Goal: Information Seeking & Learning: Learn about a topic

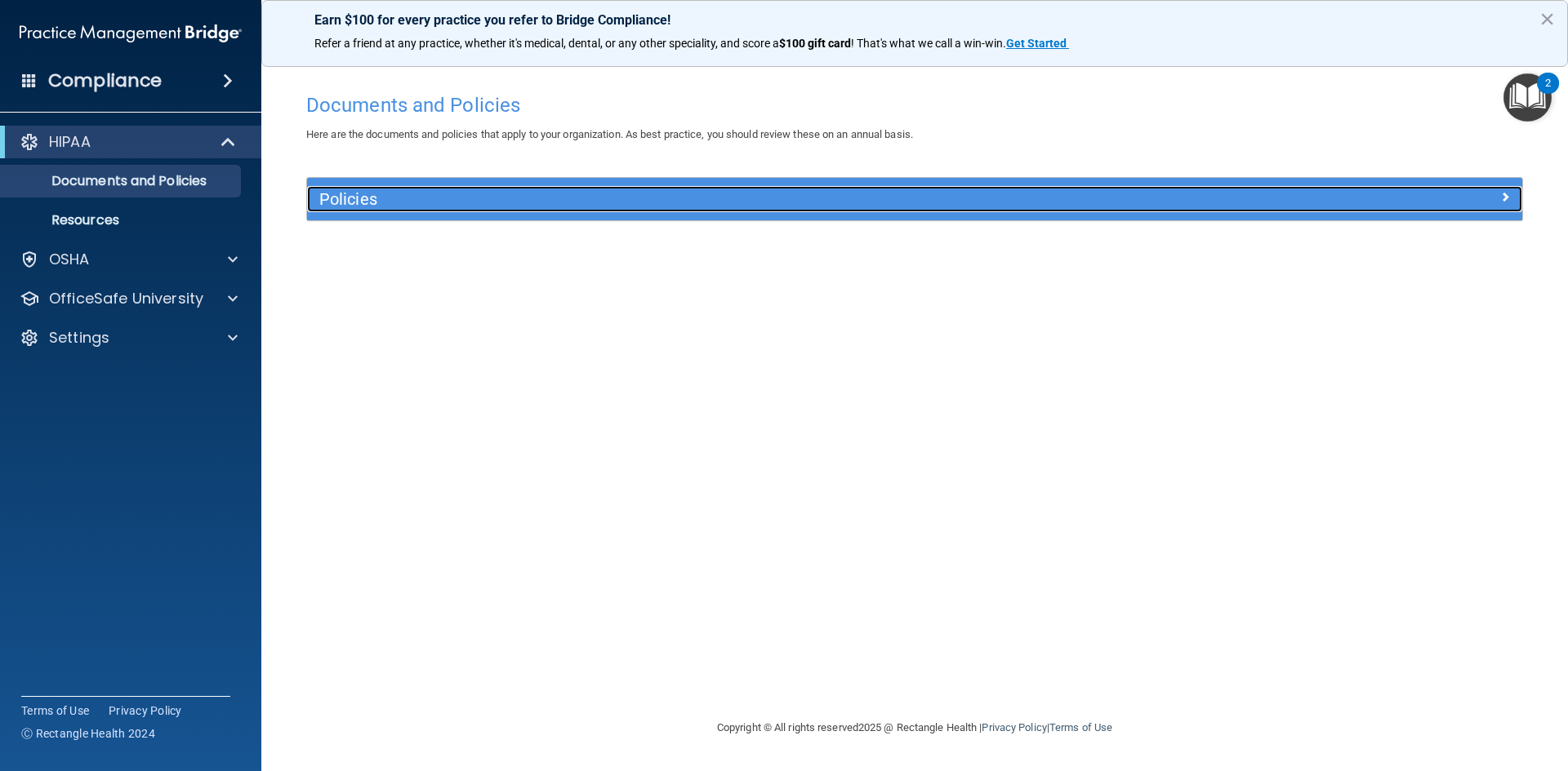
click at [433, 189] on div "Policies" at bounding box center [763, 199] width 912 height 26
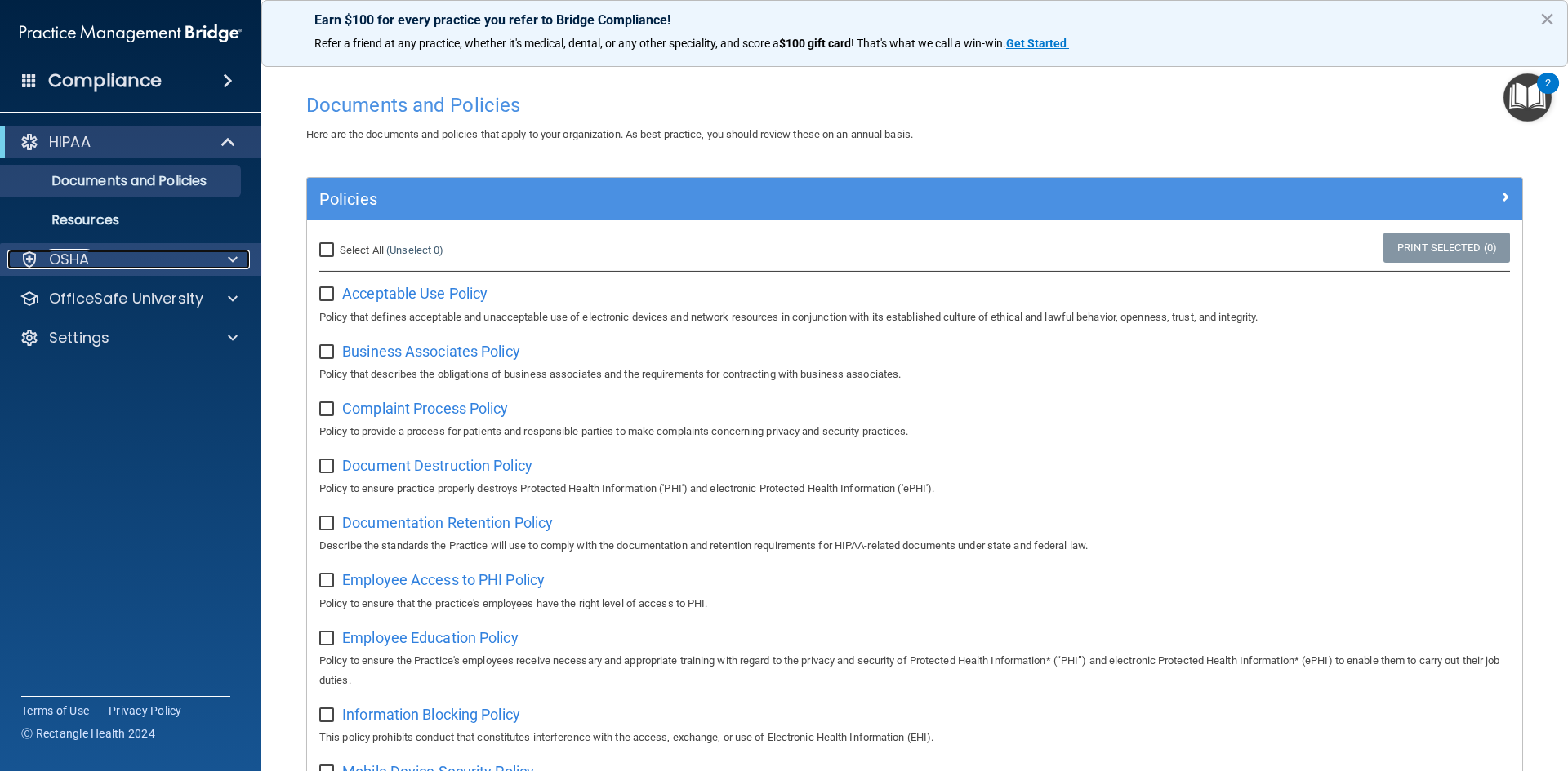
click at [74, 258] on p "OSHA" at bounding box center [69, 259] width 41 height 20
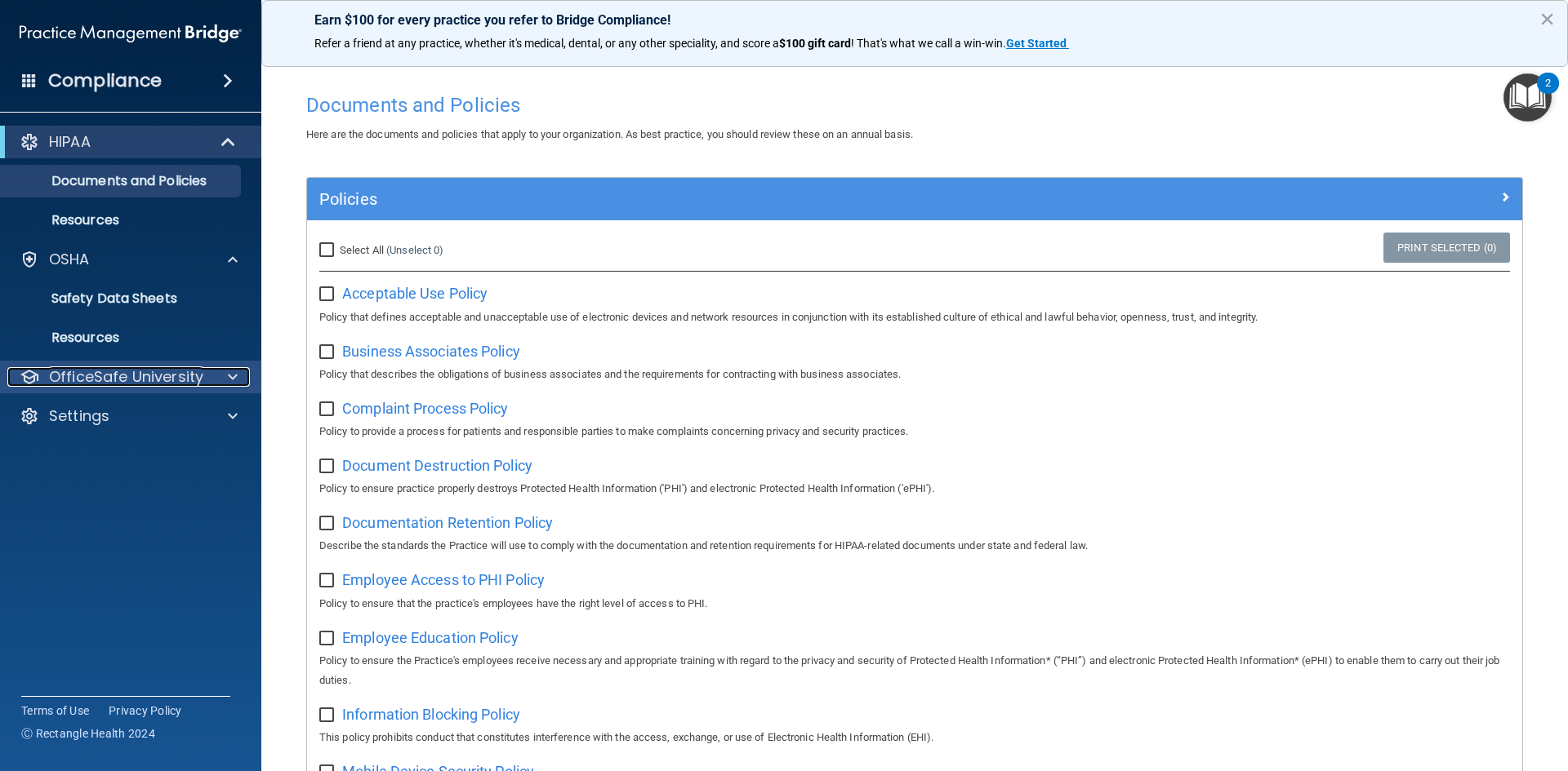
click at [84, 366] on div "OfficeSafe University" at bounding box center [131, 377] width 262 height 33
click at [129, 362] on div "OfficeSafe University" at bounding box center [131, 377] width 262 height 33
click at [125, 379] on p "OfficeSafe University" at bounding box center [126, 377] width 154 height 20
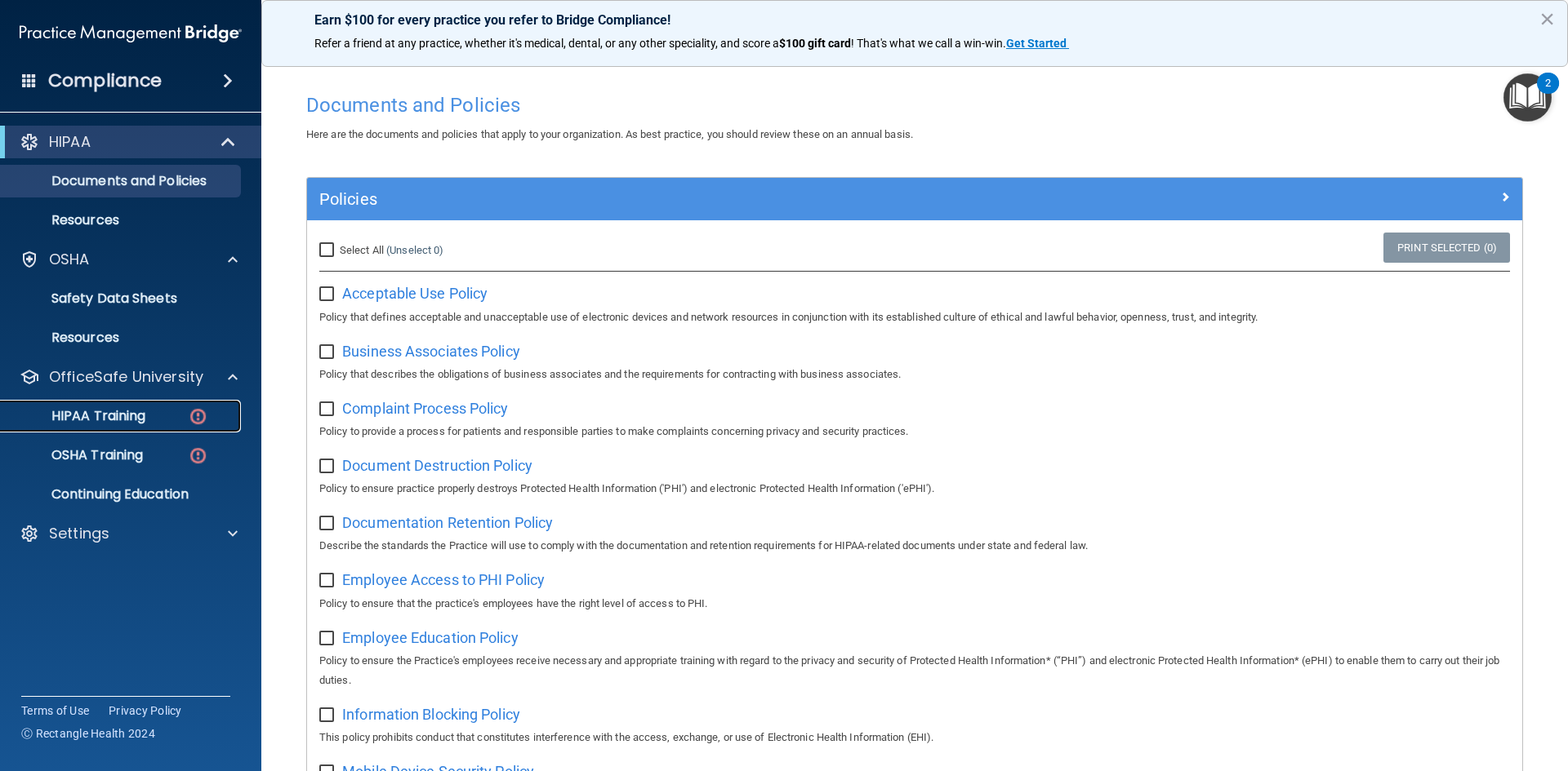
click at [119, 410] on p "HIPAA Training" at bounding box center [78, 416] width 135 height 16
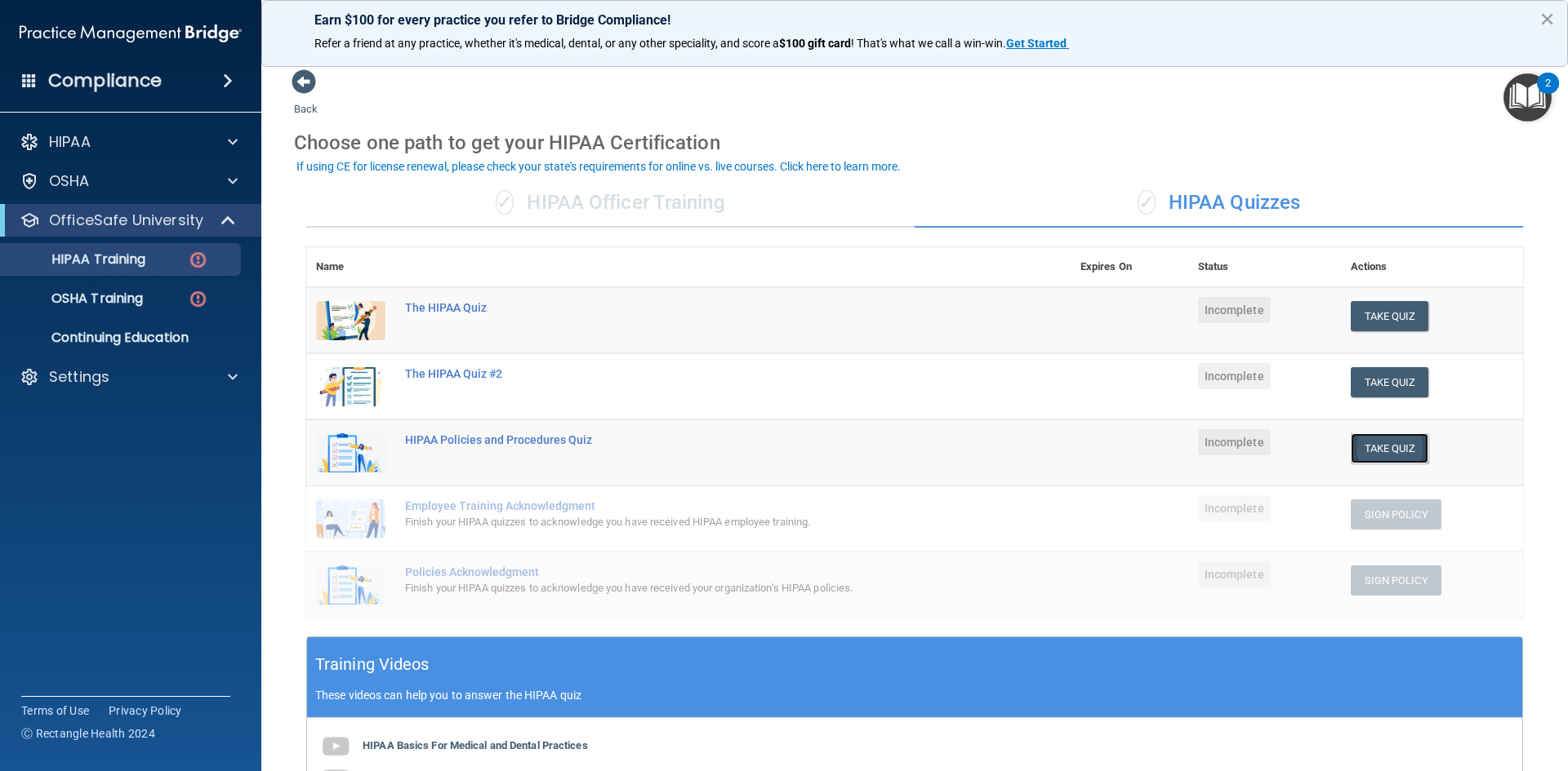
click at [1397, 452] on button "Take Quiz" at bounding box center [1390, 448] width 79 height 30
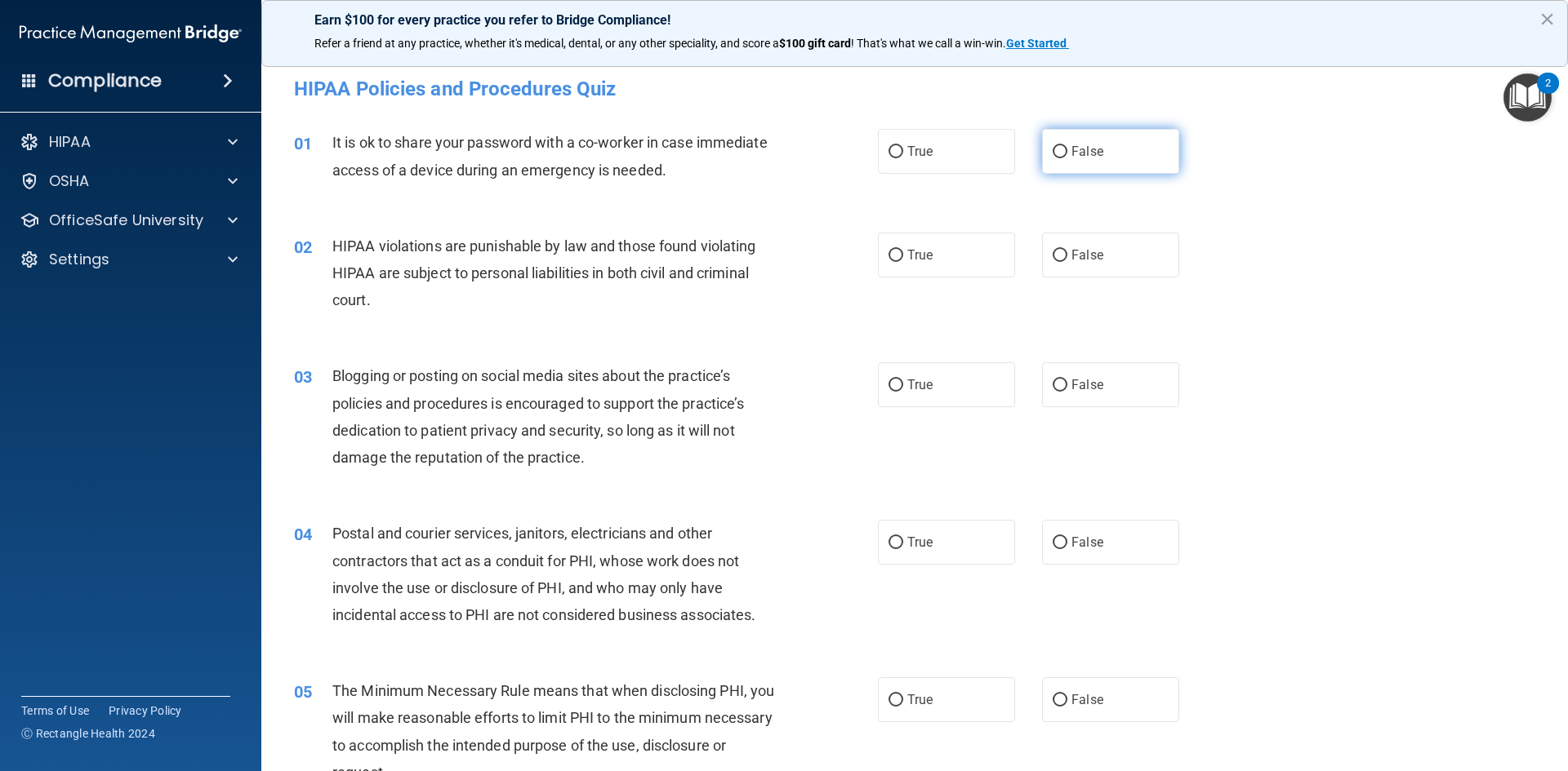
click at [1053, 150] on input "False" at bounding box center [1059, 152] width 15 height 12
radio input "true"
click at [1053, 252] on input "False" at bounding box center [1059, 256] width 15 height 12
radio input "true"
click at [1053, 385] on input "False" at bounding box center [1059, 386] width 15 height 12
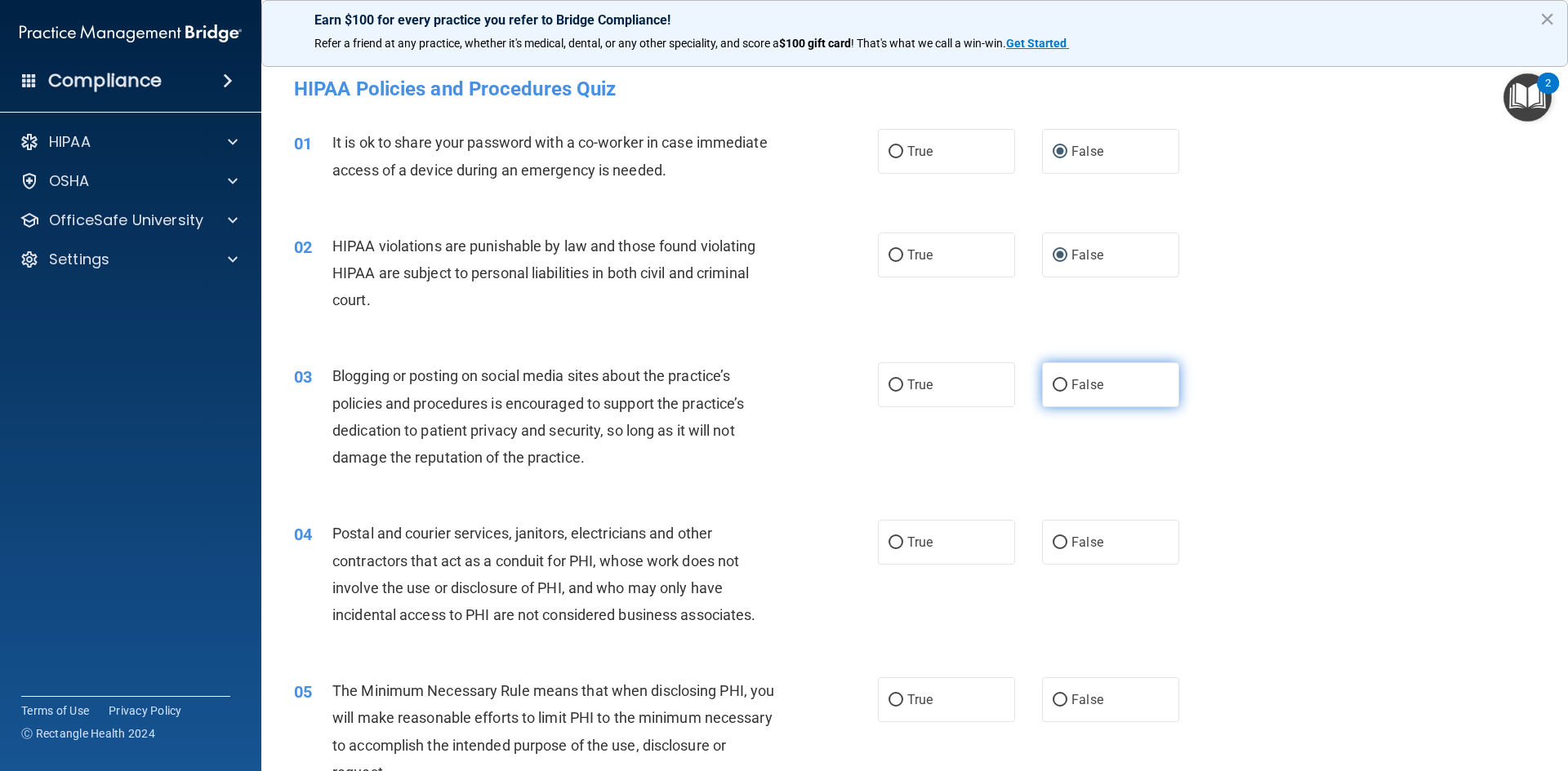
radio input "true"
click at [888, 539] on input "True" at bounding box center [895, 543] width 15 height 12
radio input "true"
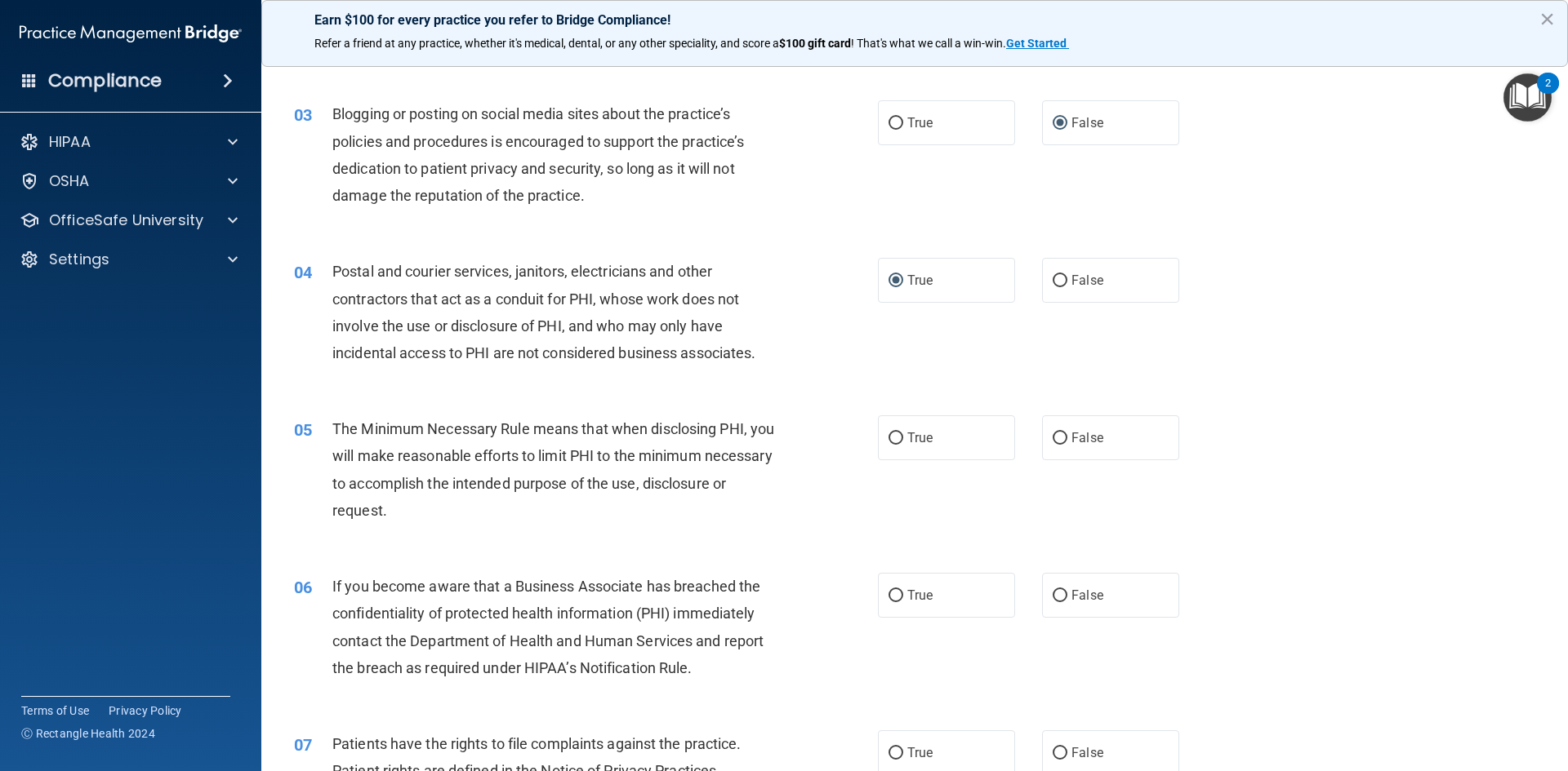
scroll to position [327, 0]
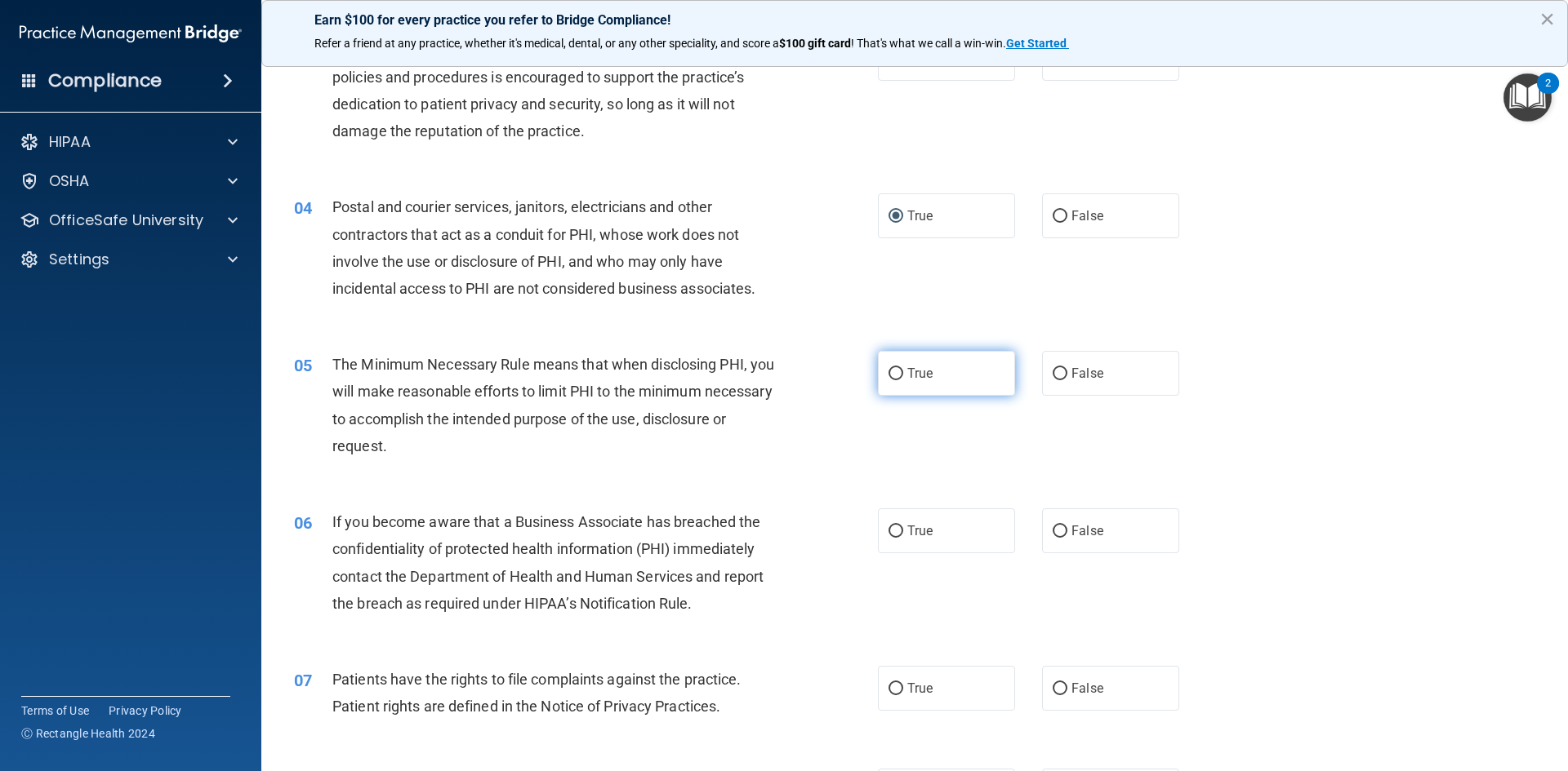
click at [889, 373] on input "True" at bounding box center [895, 374] width 15 height 12
radio input "true"
click at [1054, 534] on input "False" at bounding box center [1059, 532] width 15 height 12
radio input "true"
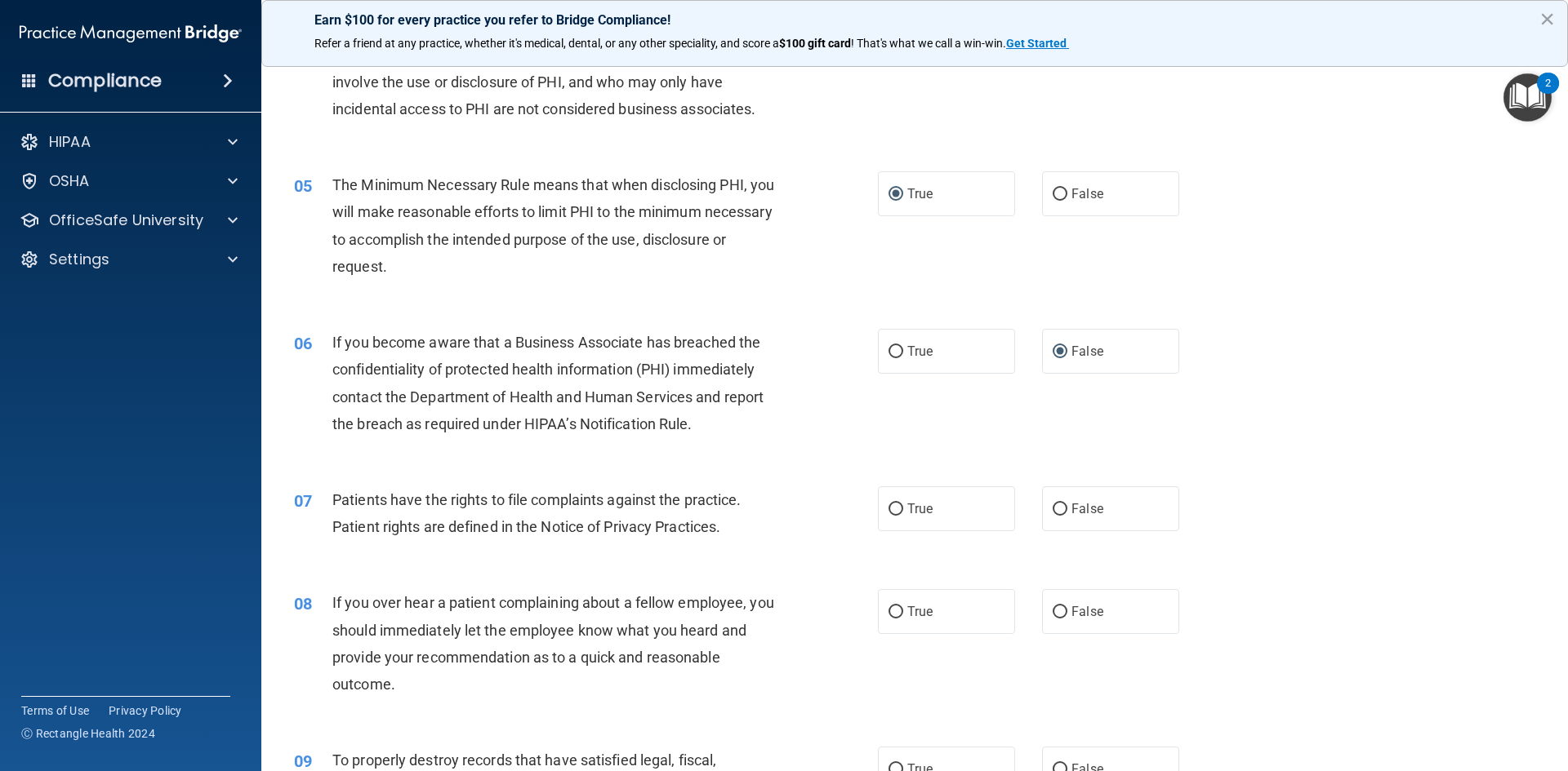
scroll to position [571, 0]
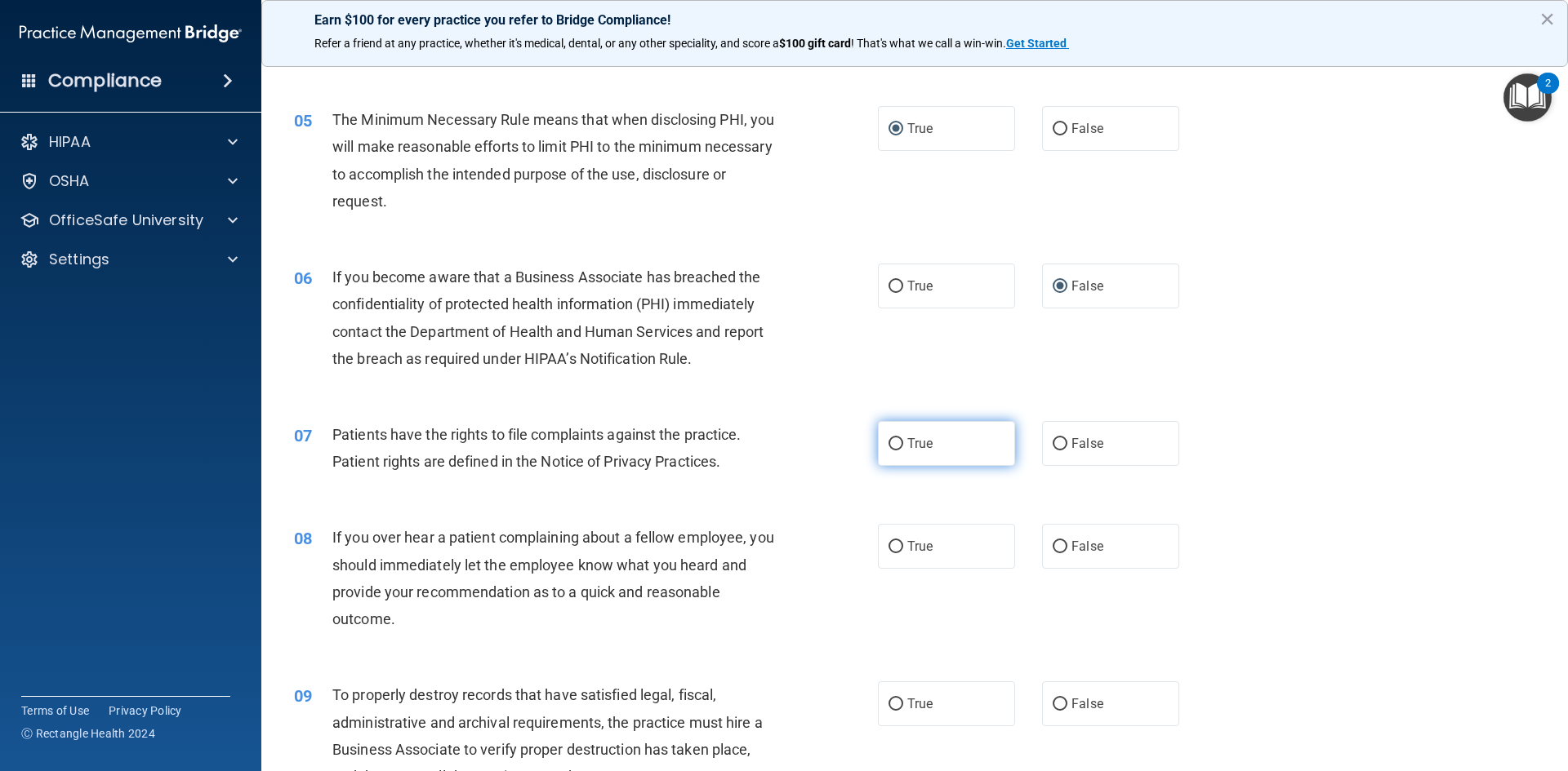
click at [890, 443] on input "True" at bounding box center [895, 444] width 15 height 12
radio input "true"
click at [1053, 547] on input "False" at bounding box center [1059, 547] width 15 height 12
radio input "true"
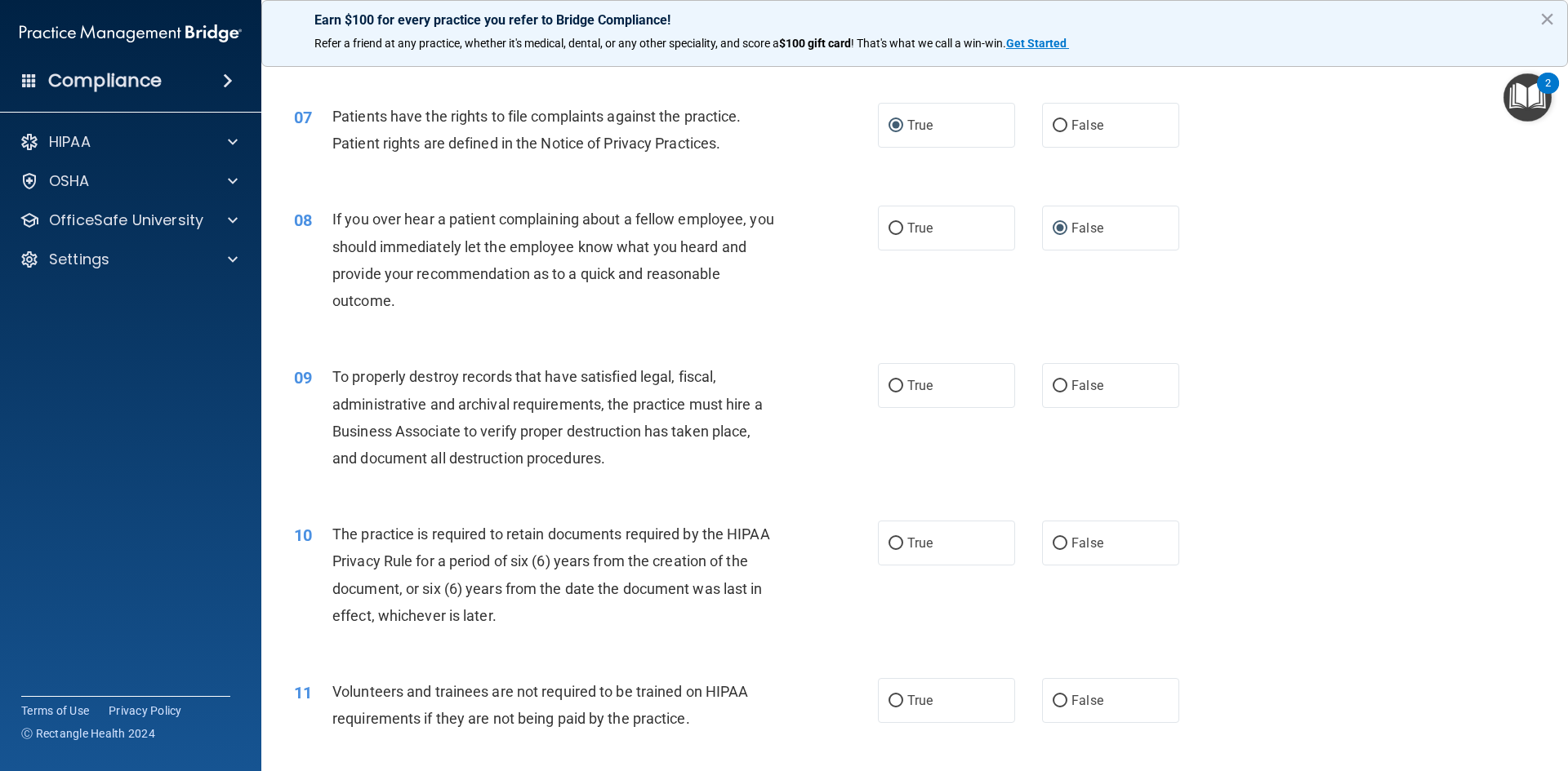
scroll to position [898, 0]
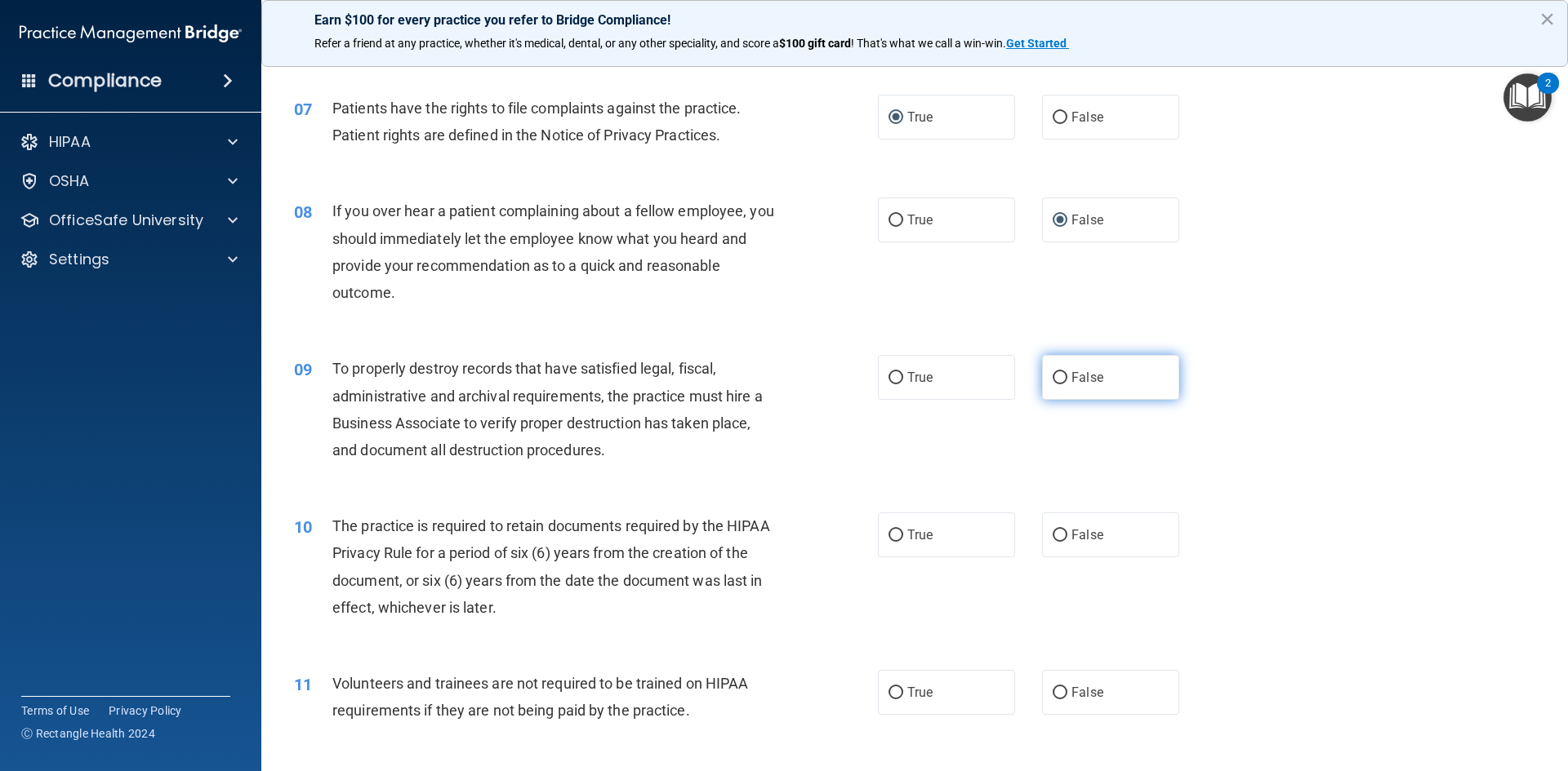
click at [1054, 375] on input "False" at bounding box center [1059, 379] width 15 height 12
radio input "true"
click at [888, 534] on input "True" at bounding box center [895, 536] width 15 height 12
radio input "true"
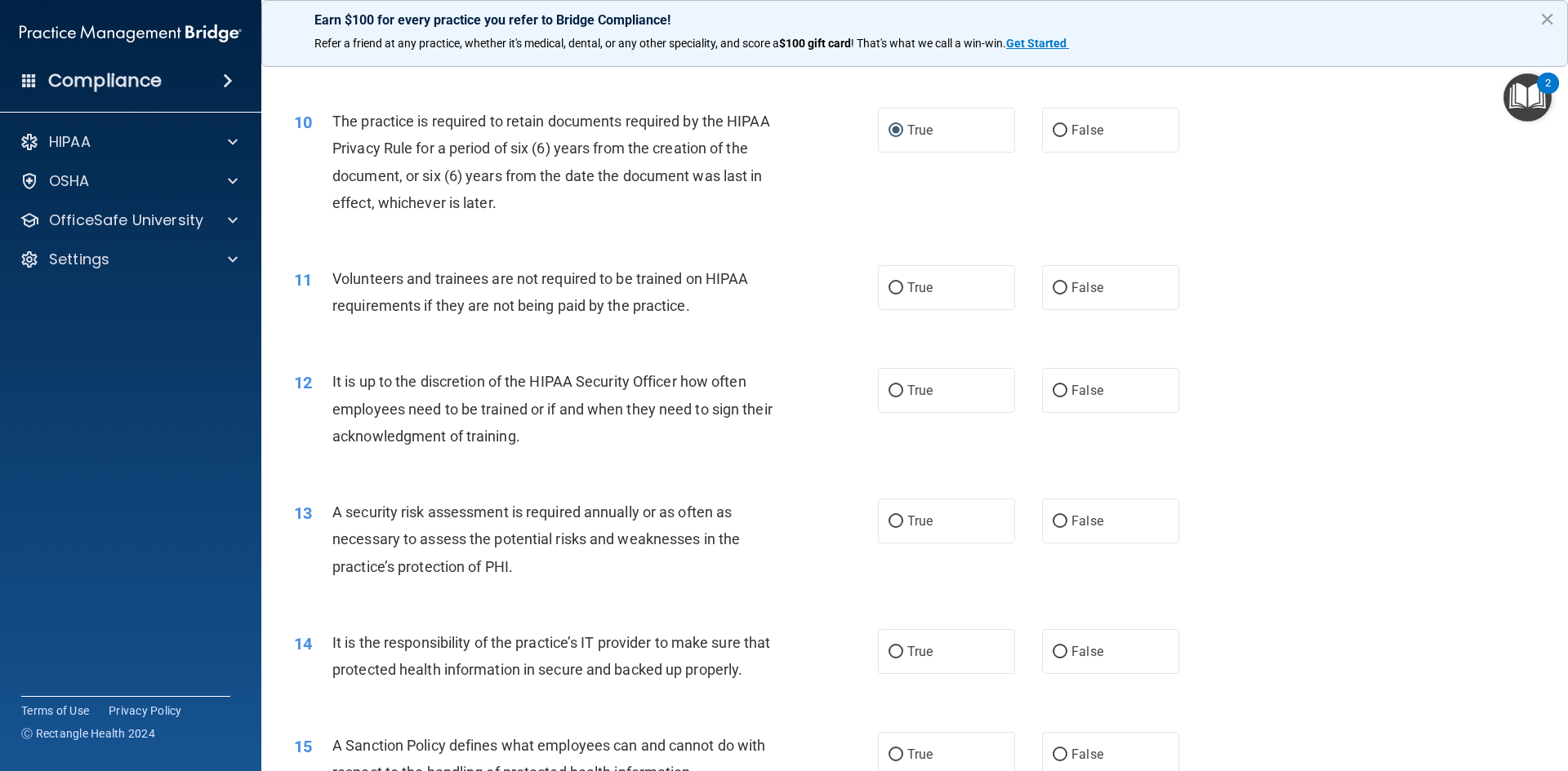
scroll to position [1306, 0]
click at [1053, 284] on input "False" at bounding box center [1059, 285] width 15 height 12
radio input "true"
click at [1053, 386] on input "False" at bounding box center [1059, 388] width 15 height 12
radio input "true"
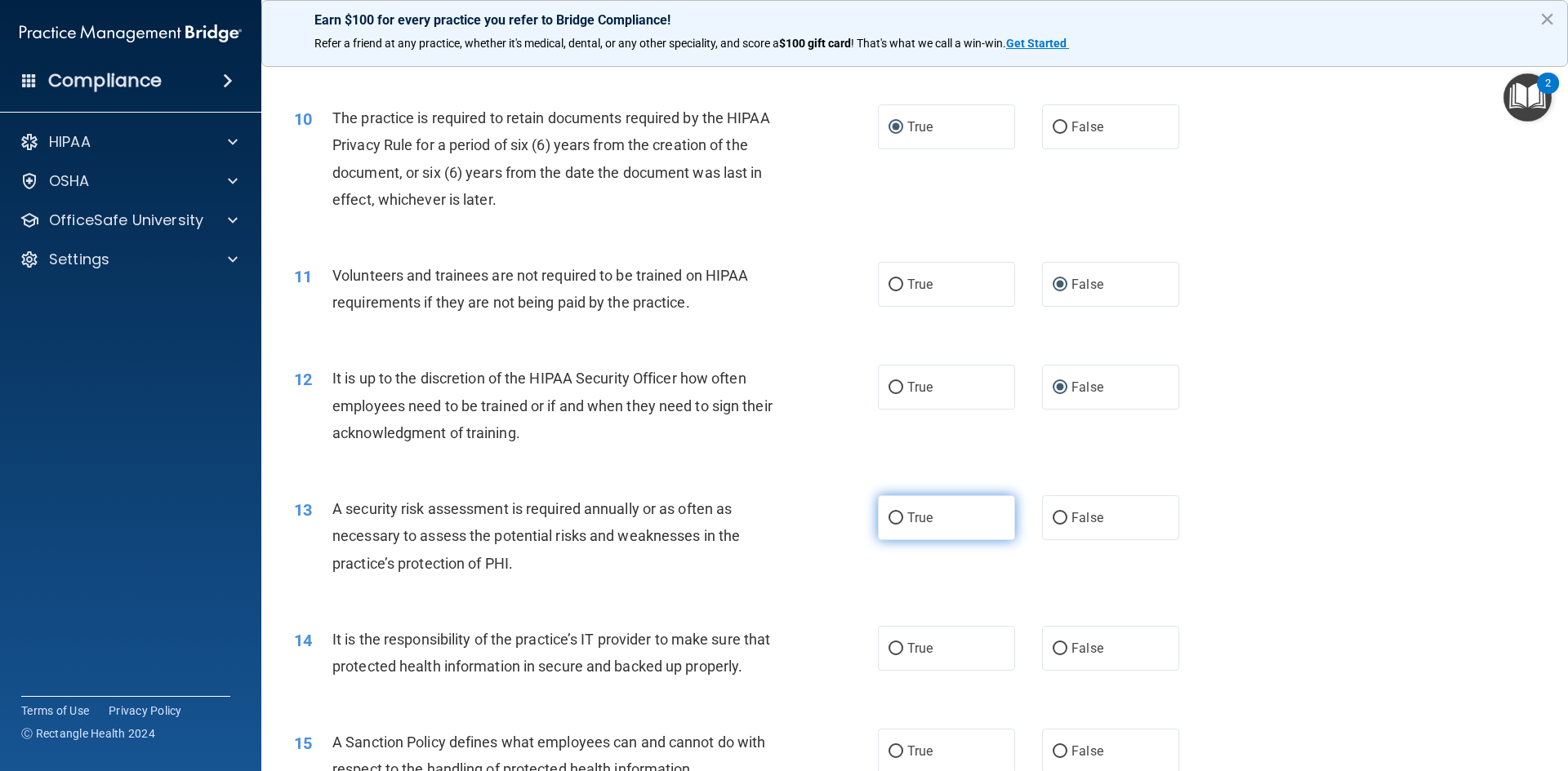
click at [891, 514] on input "True" at bounding box center [895, 519] width 15 height 12
radio input "true"
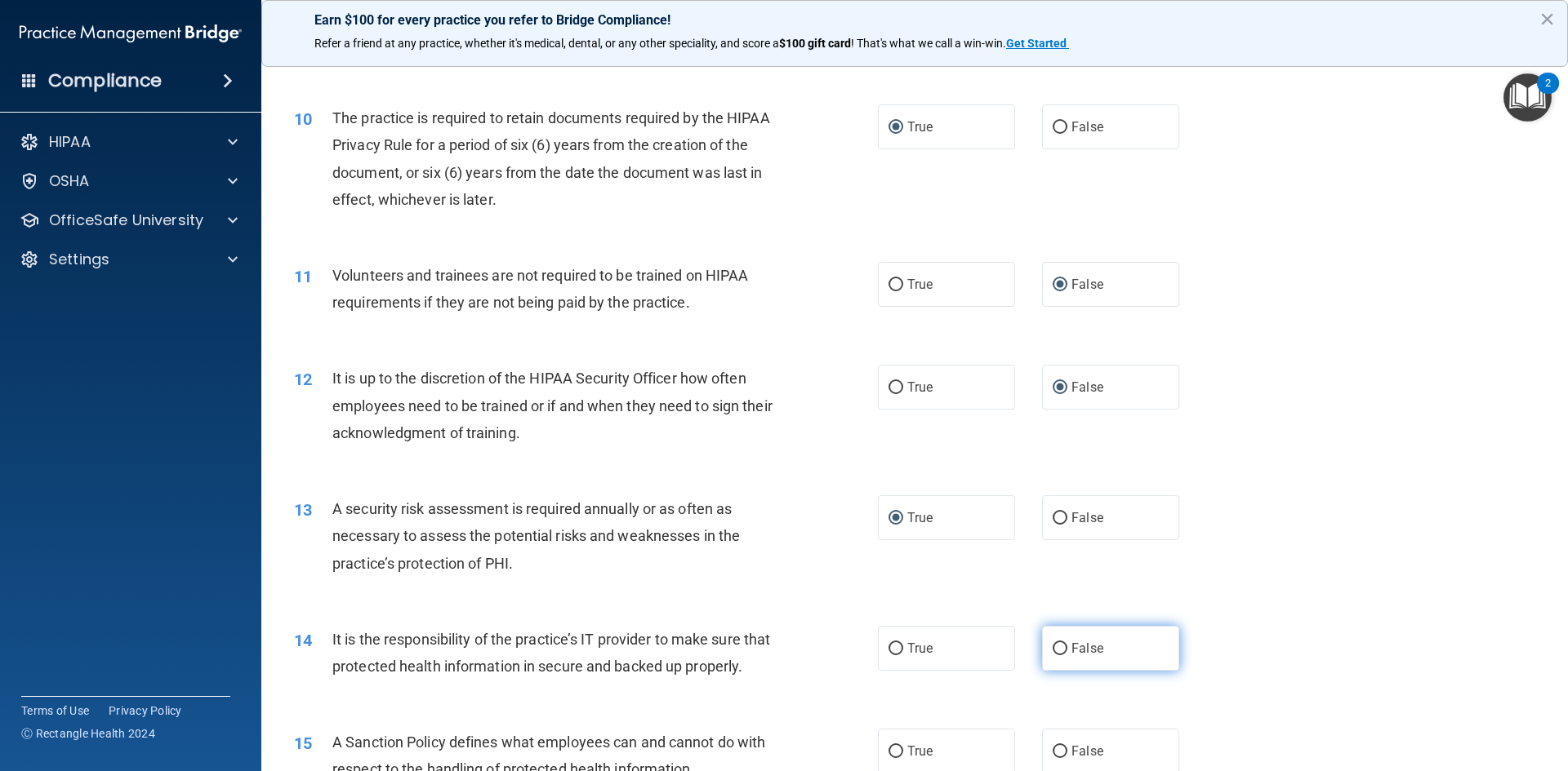
click at [1053, 645] on input "False" at bounding box center [1059, 649] width 15 height 12
radio input "true"
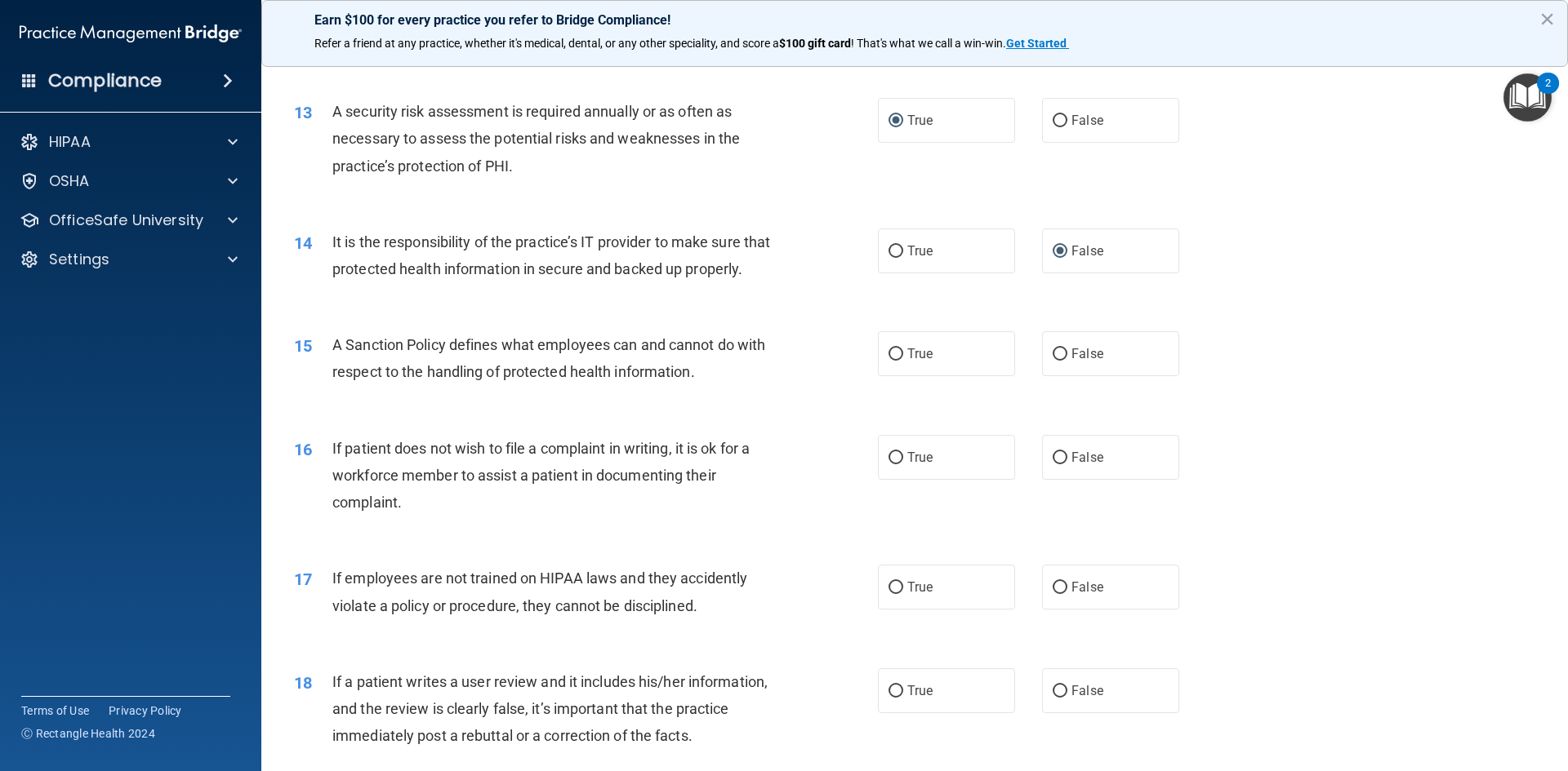
scroll to position [1714, 0]
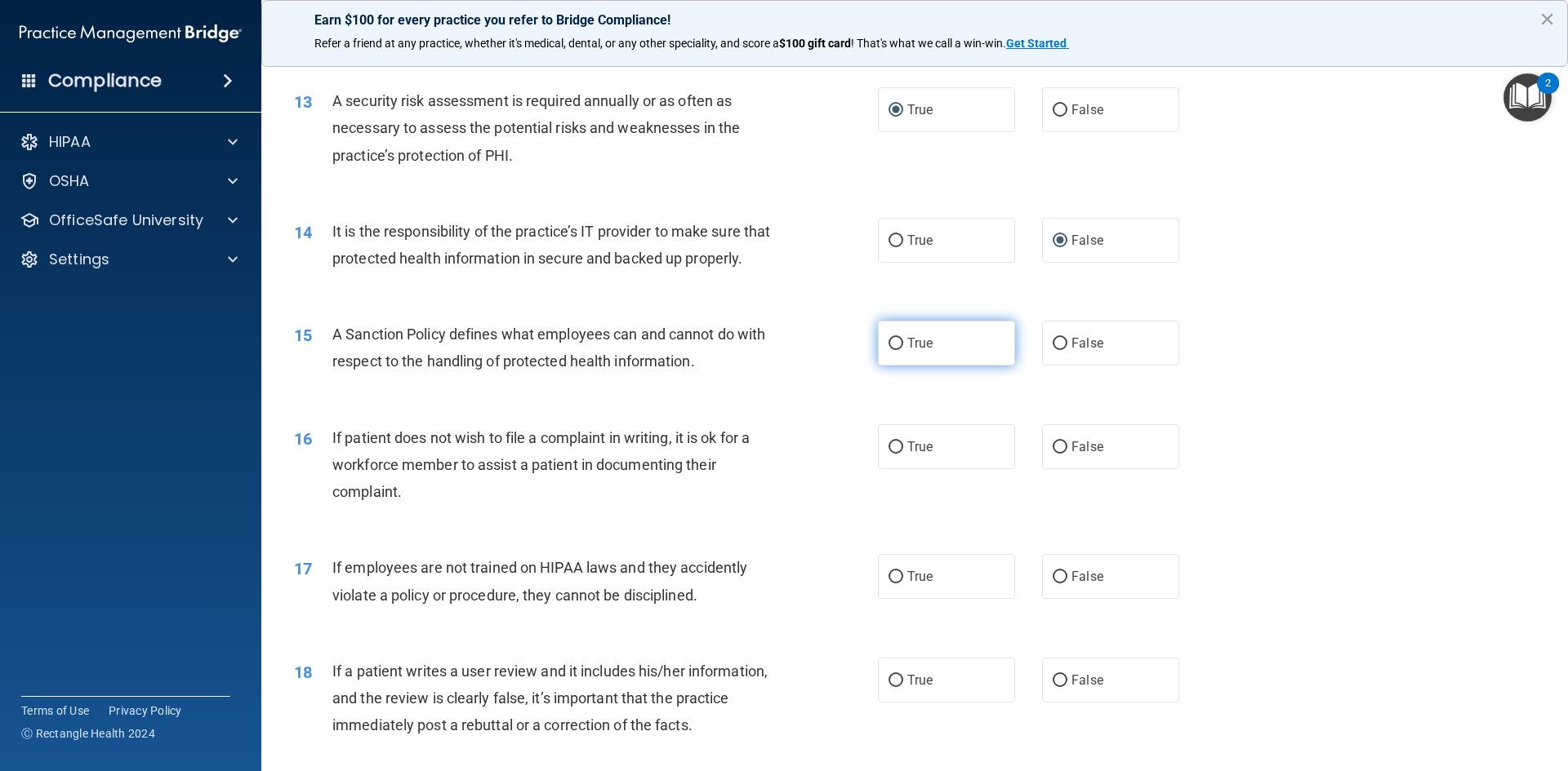
click at [888, 350] on input "True" at bounding box center [895, 344] width 15 height 12
radio input "true"
click at [1053, 454] on input "False" at bounding box center [1059, 448] width 15 height 12
radio input "true"
click at [890, 583] on input "True" at bounding box center [895, 577] width 15 height 12
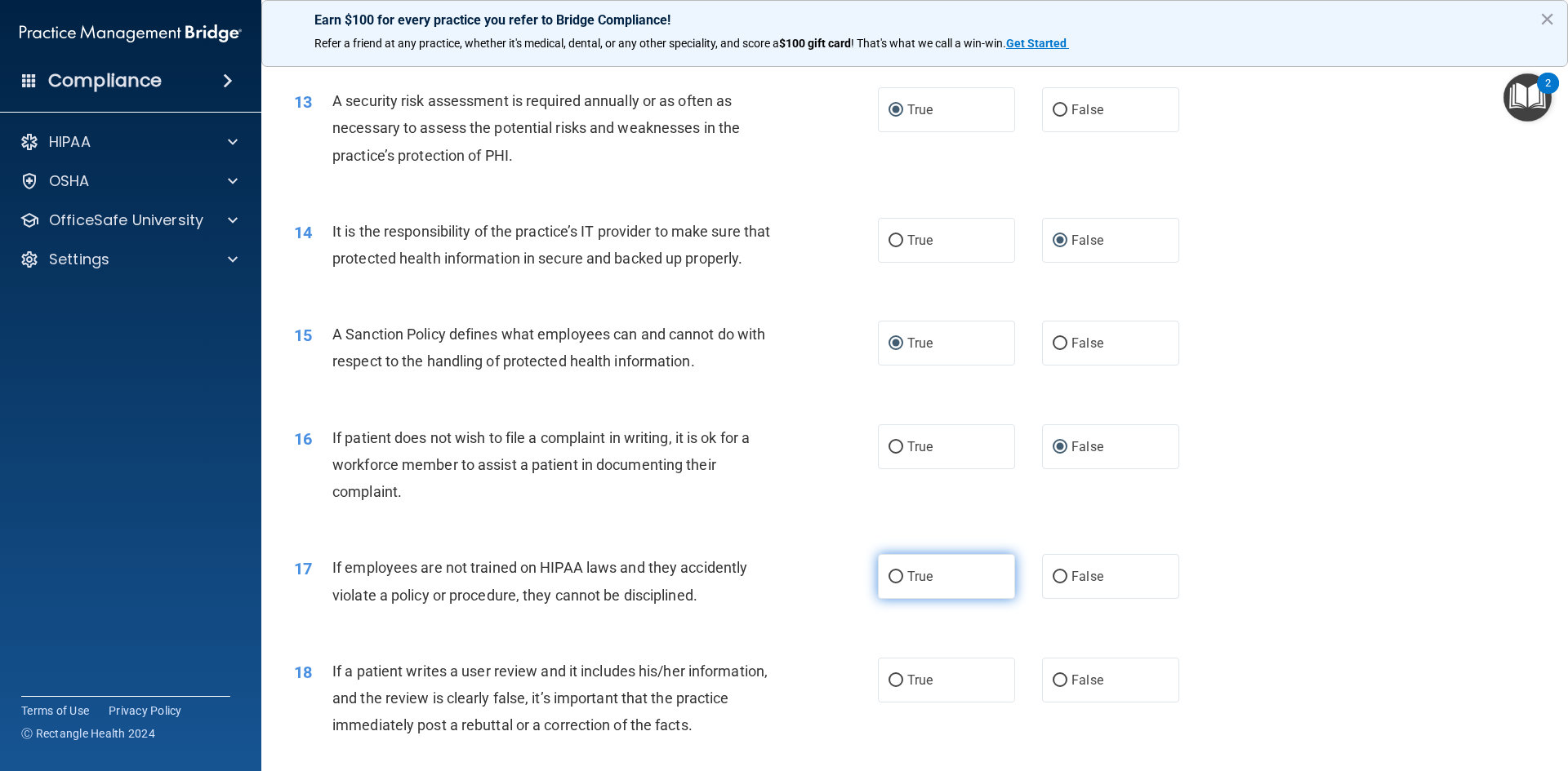
radio input "true"
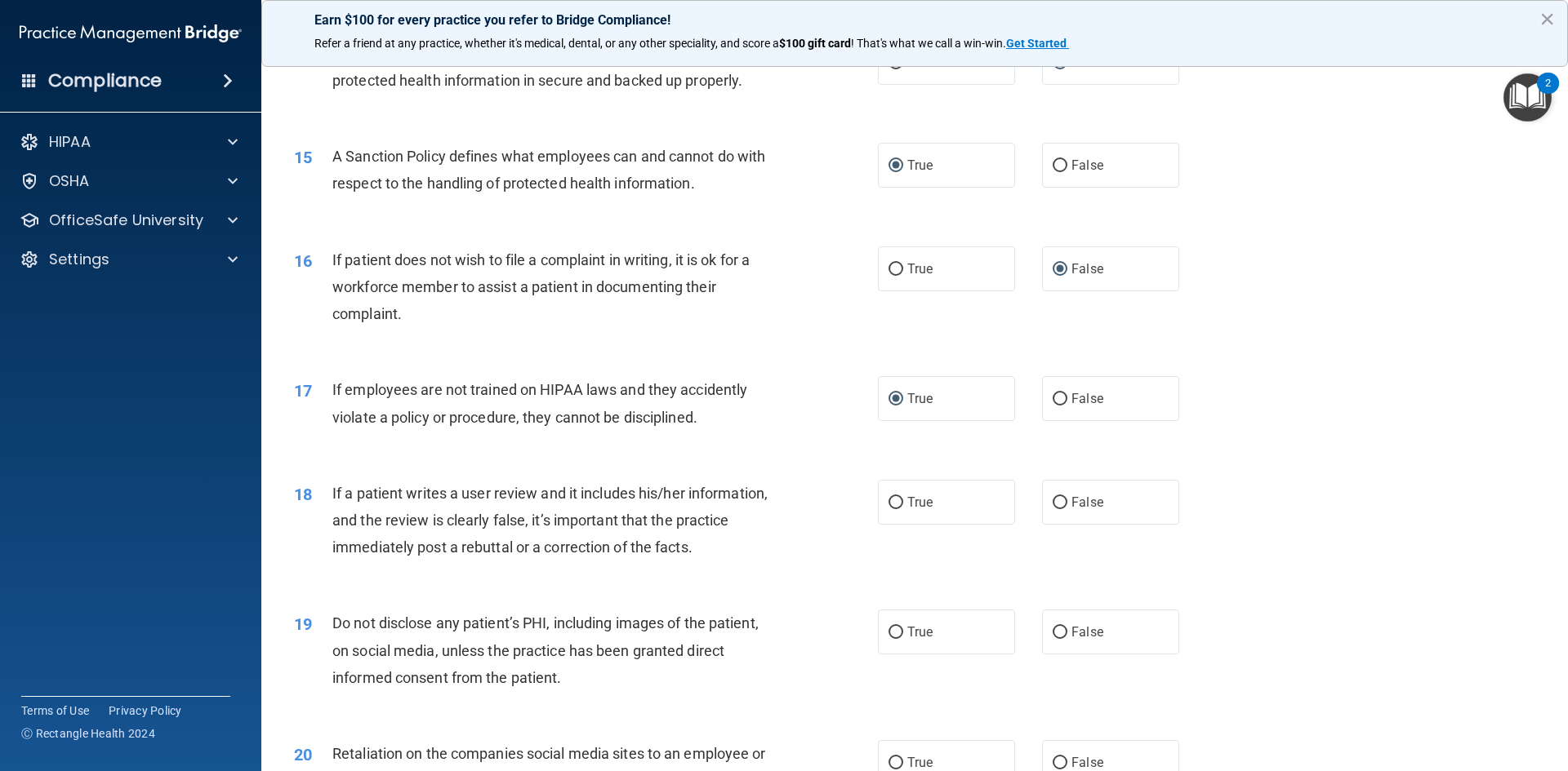
scroll to position [1959, 0]
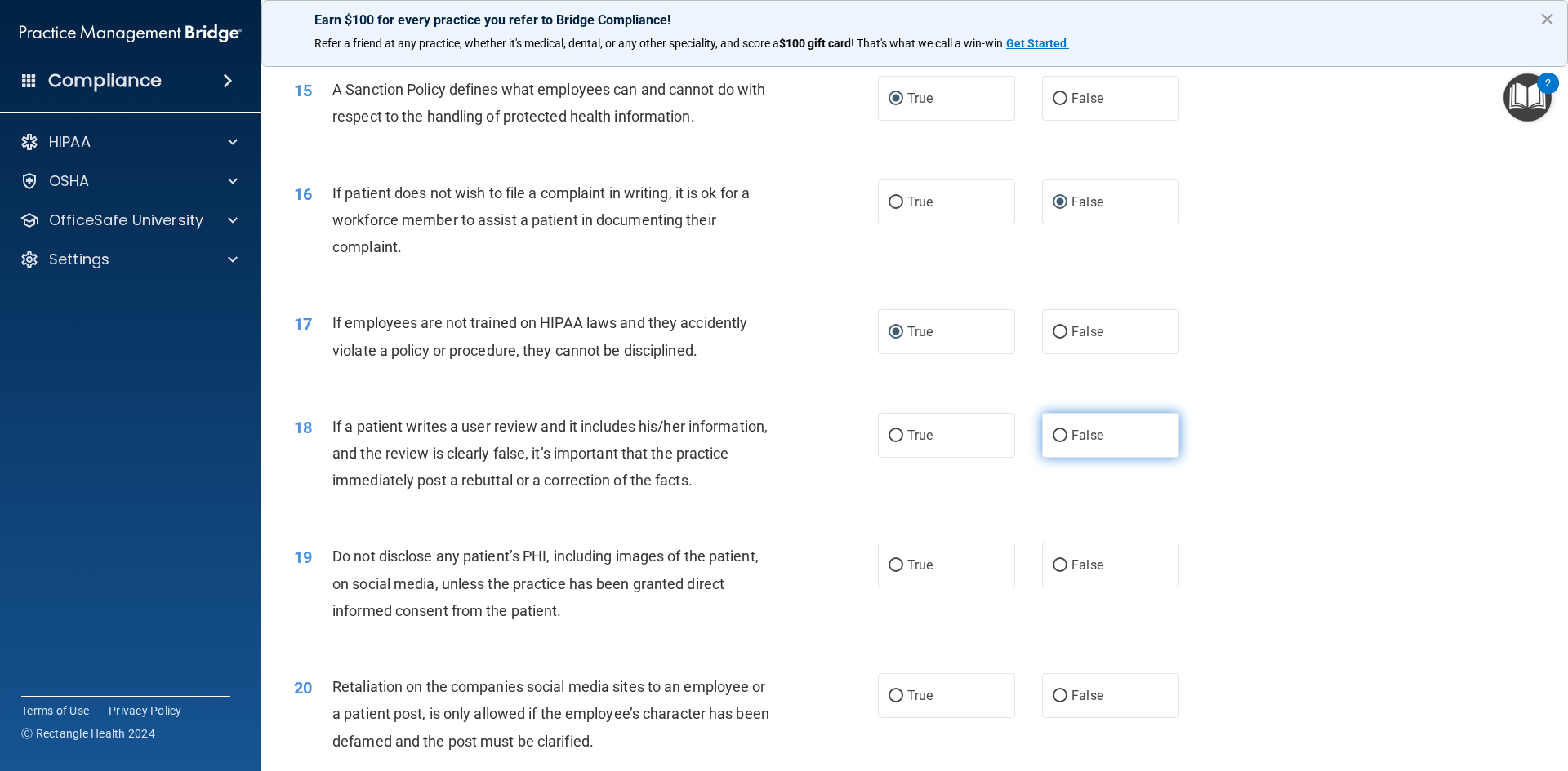
click at [1053, 443] on input "False" at bounding box center [1059, 436] width 15 height 12
radio input "true"
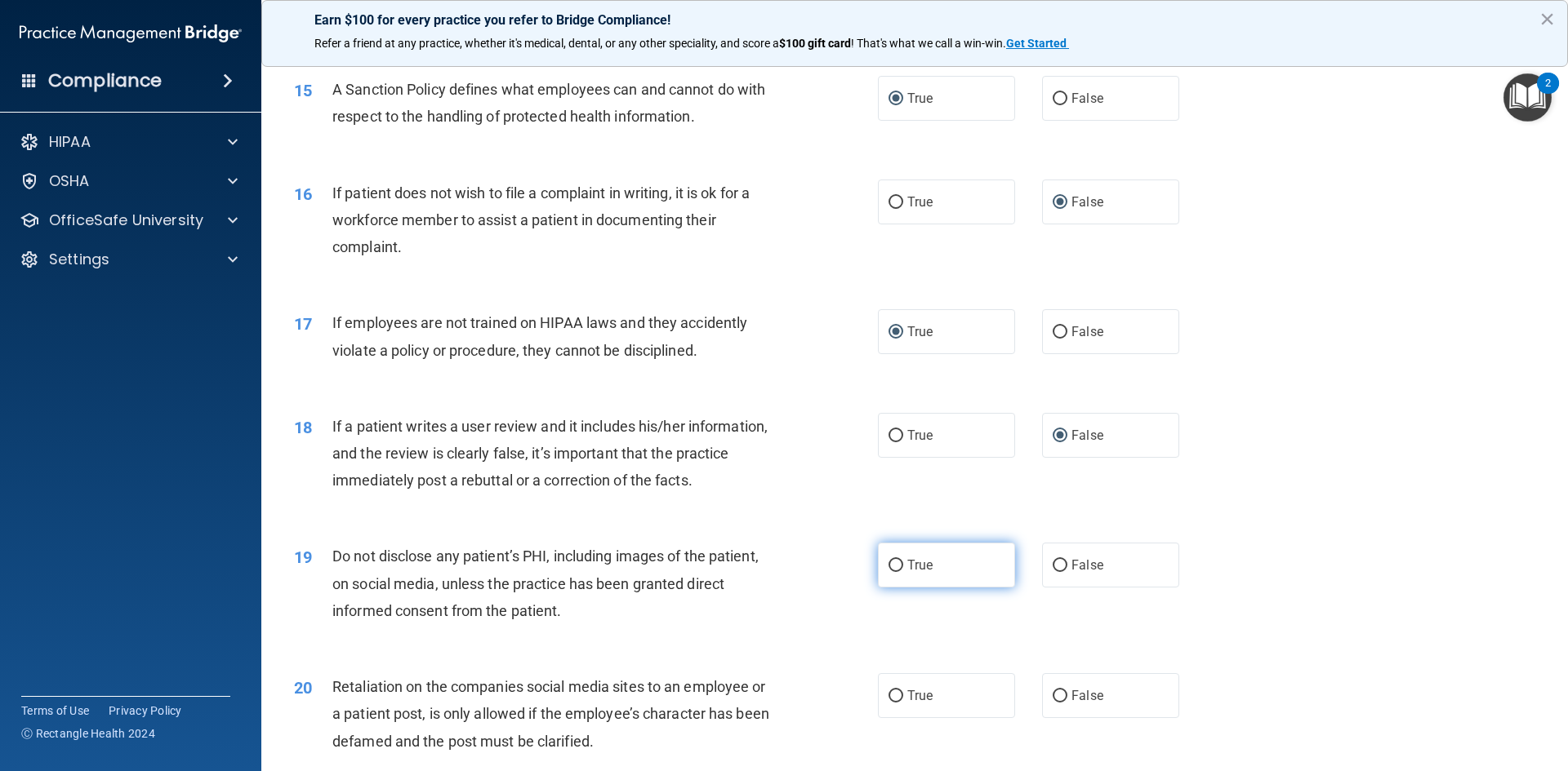
click at [889, 572] on input "True" at bounding box center [895, 566] width 15 height 12
radio input "true"
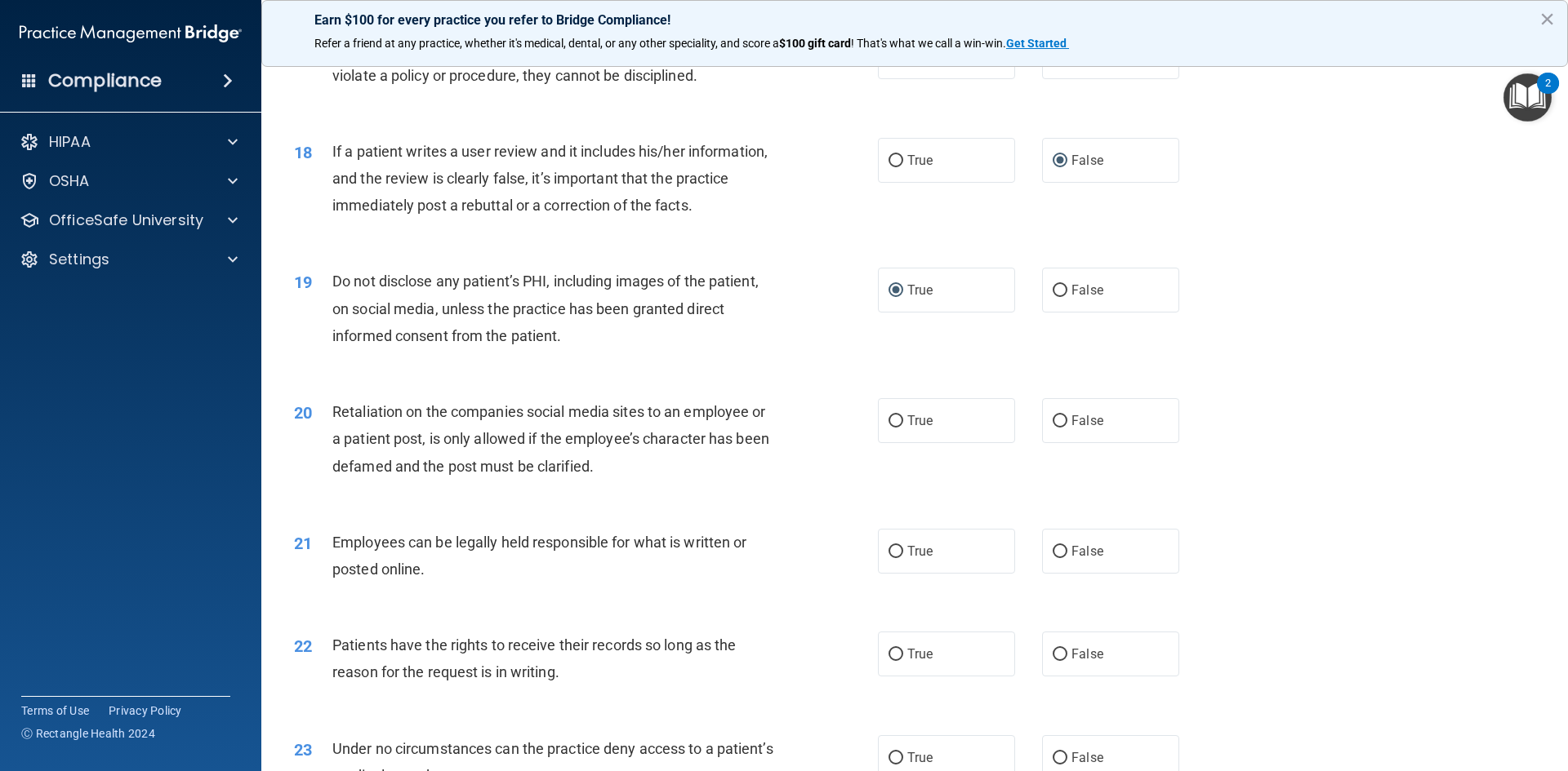
scroll to position [2367, 0]
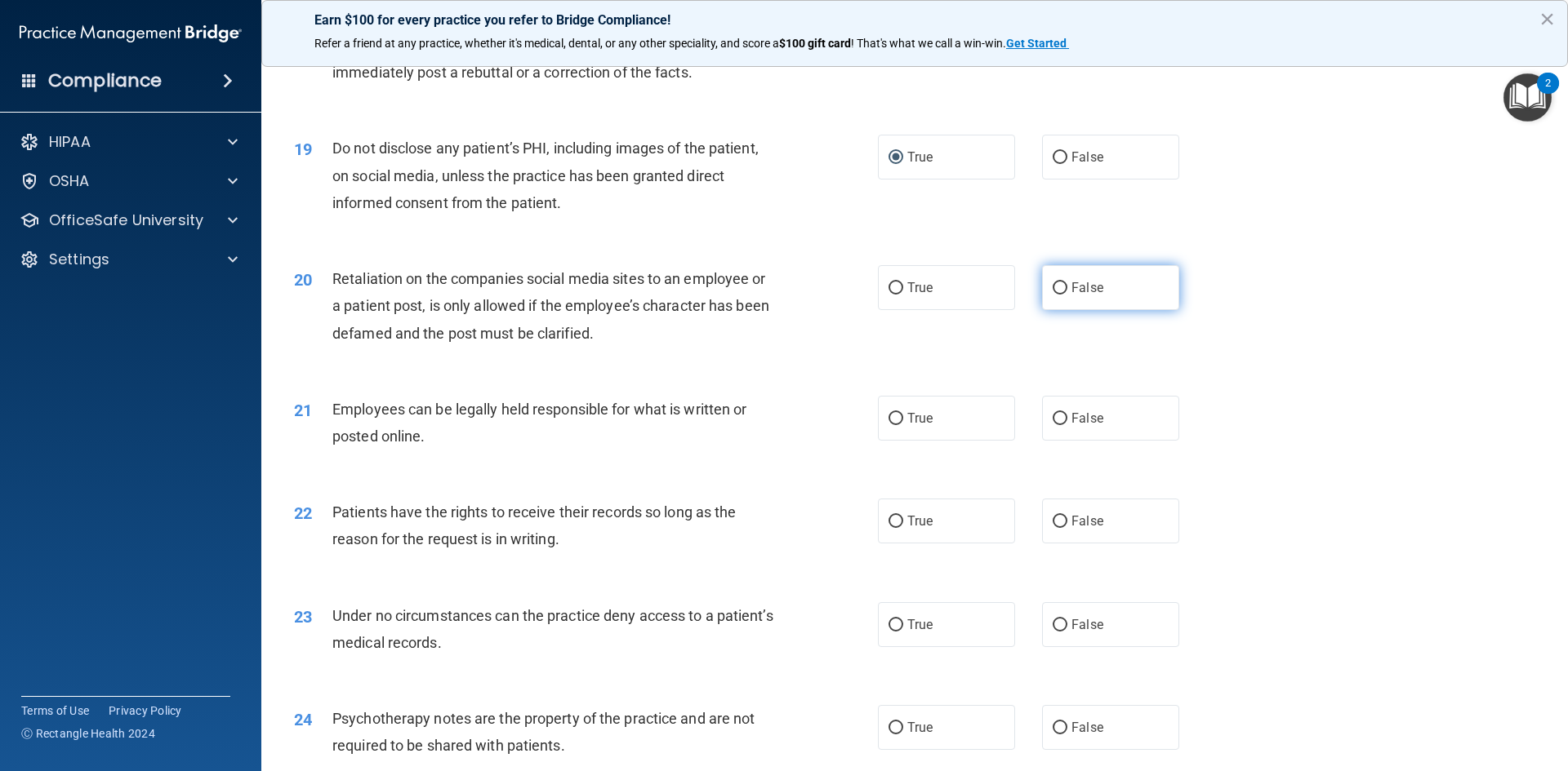
click at [1056, 295] on input "False" at bounding box center [1059, 289] width 15 height 12
radio input "true"
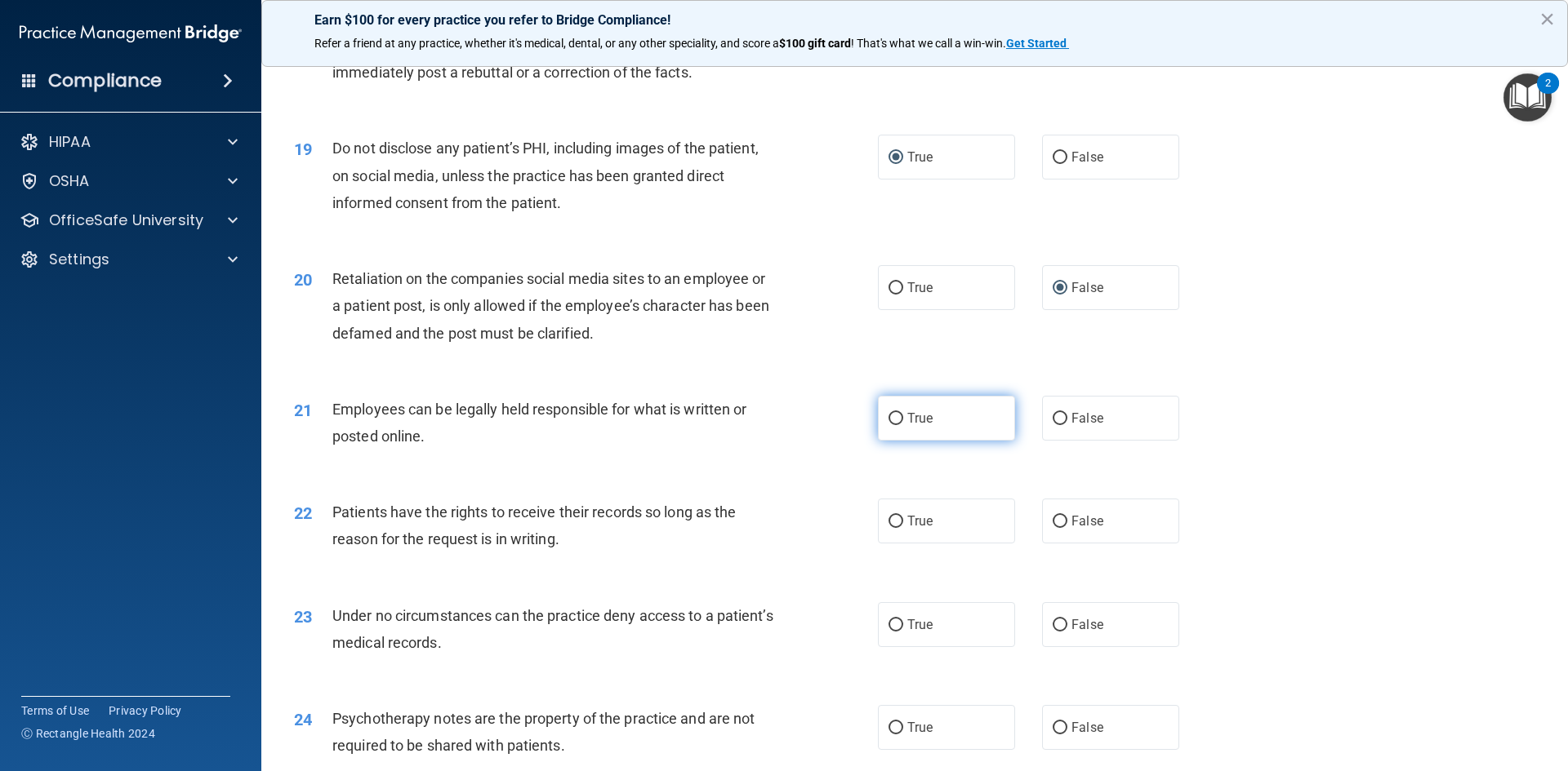
click at [891, 425] on input "True" at bounding box center [895, 419] width 15 height 12
radio input "true"
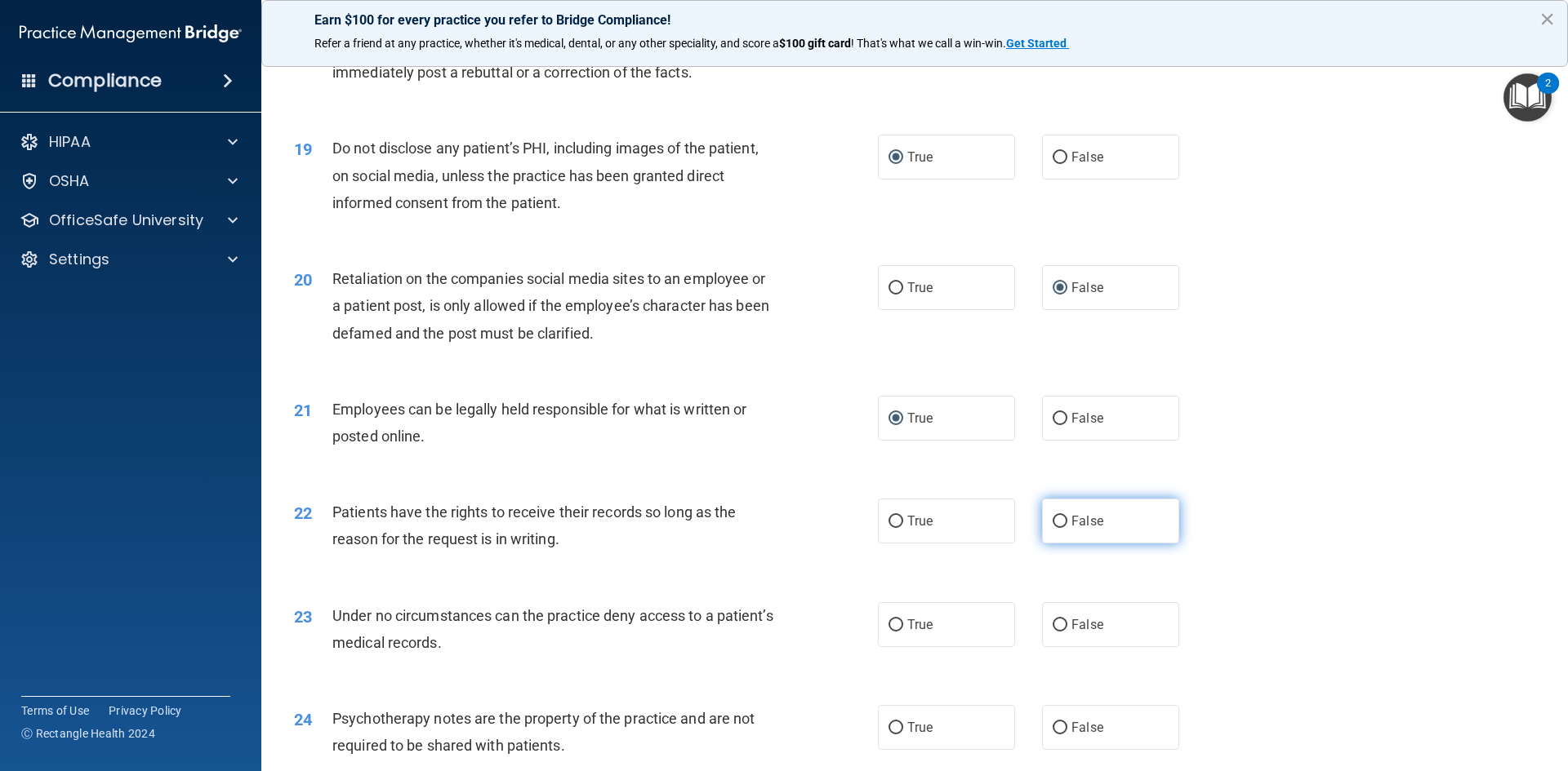
click at [1056, 528] on input "False" at bounding box center [1059, 522] width 15 height 12
radio input "true"
